Goal: Task Accomplishment & Management: Manage account settings

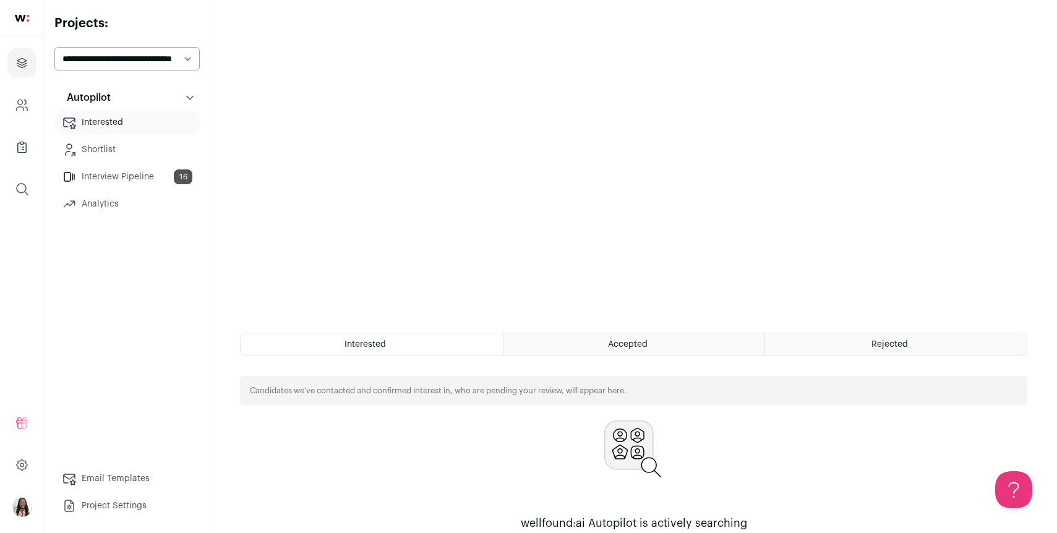
scroll to position [262, 0]
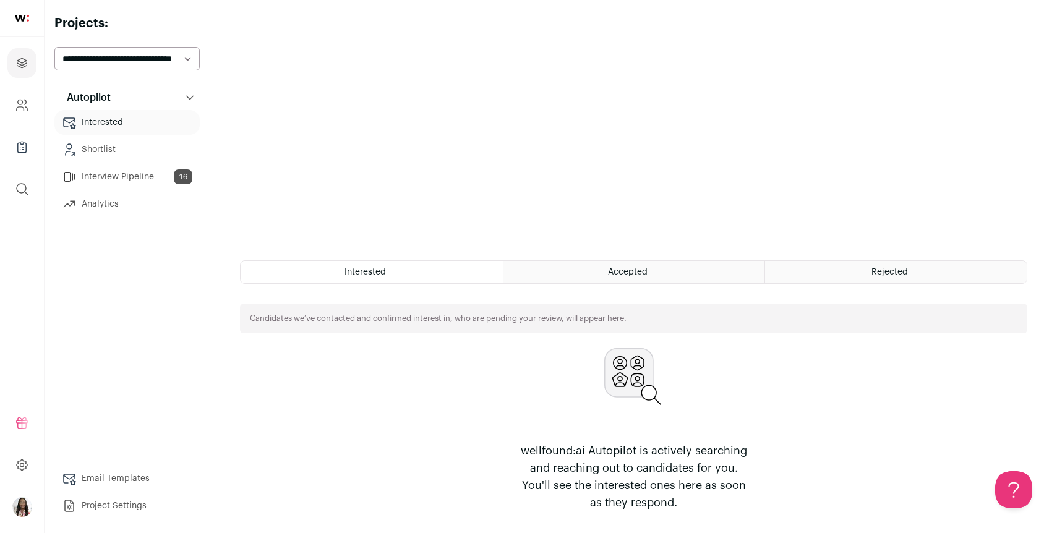
click at [638, 270] on span "Accepted" at bounding box center [628, 272] width 40 height 9
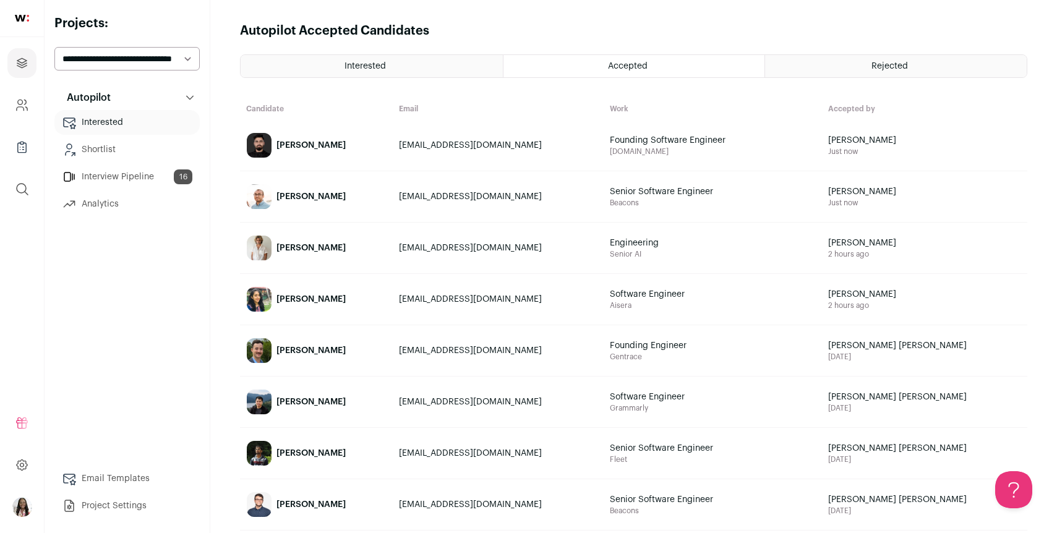
click at [828, 64] on div "Rejected" at bounding box center [896, 66] width 262 height 22
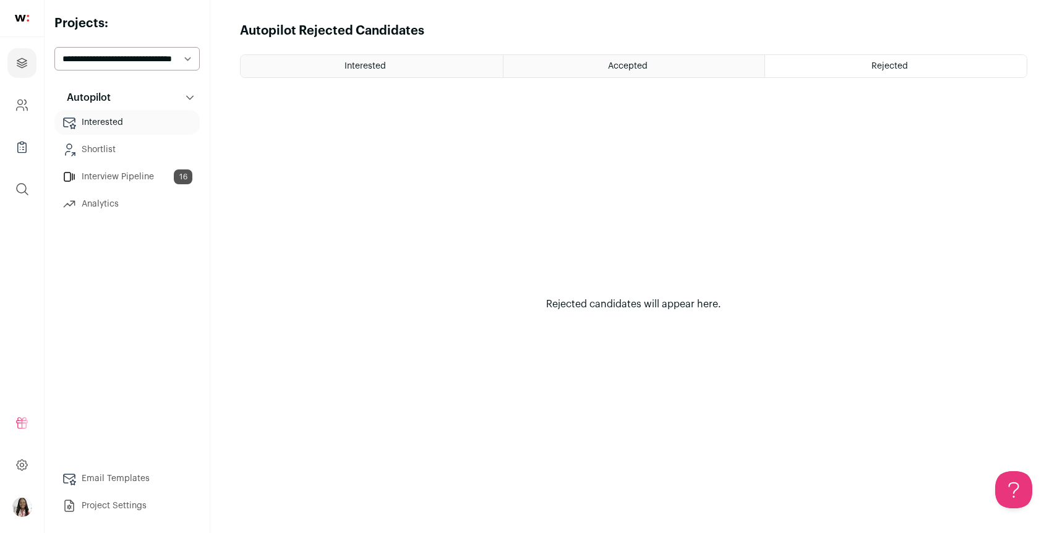
click at [692, 64] on div "Accepted" at bounding box center [634, 66] width 262 height 22
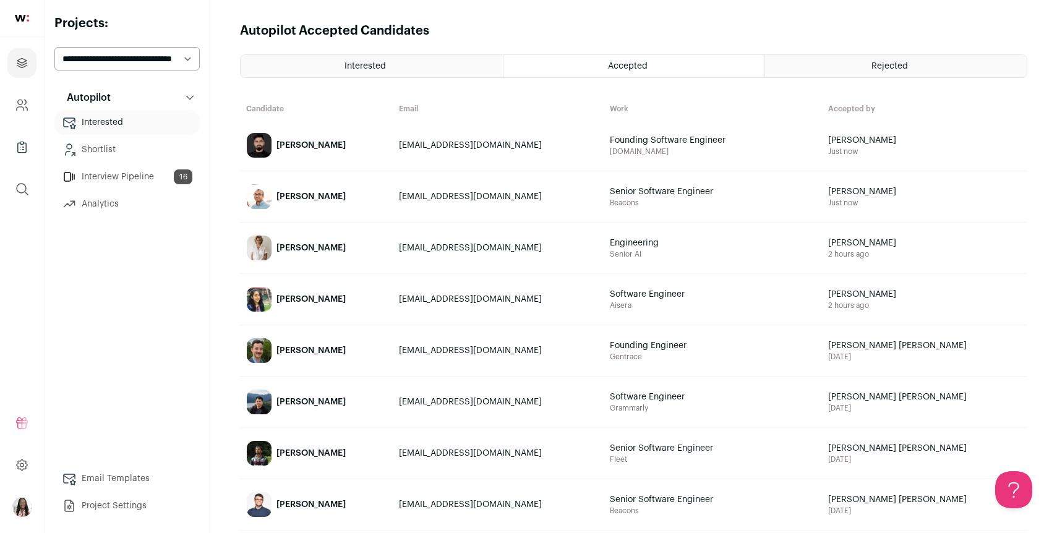
click at [146, 174] on link "Interview Pipeline 16" at bounding box center [126, 177] width 145 height 25
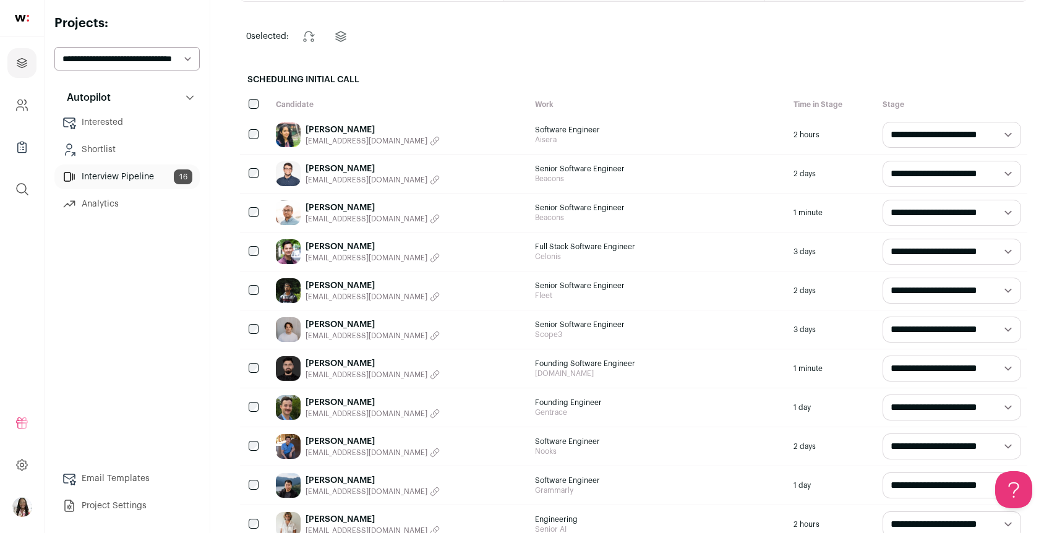
scroll to position [103, 0]
